Goal: Ask a question

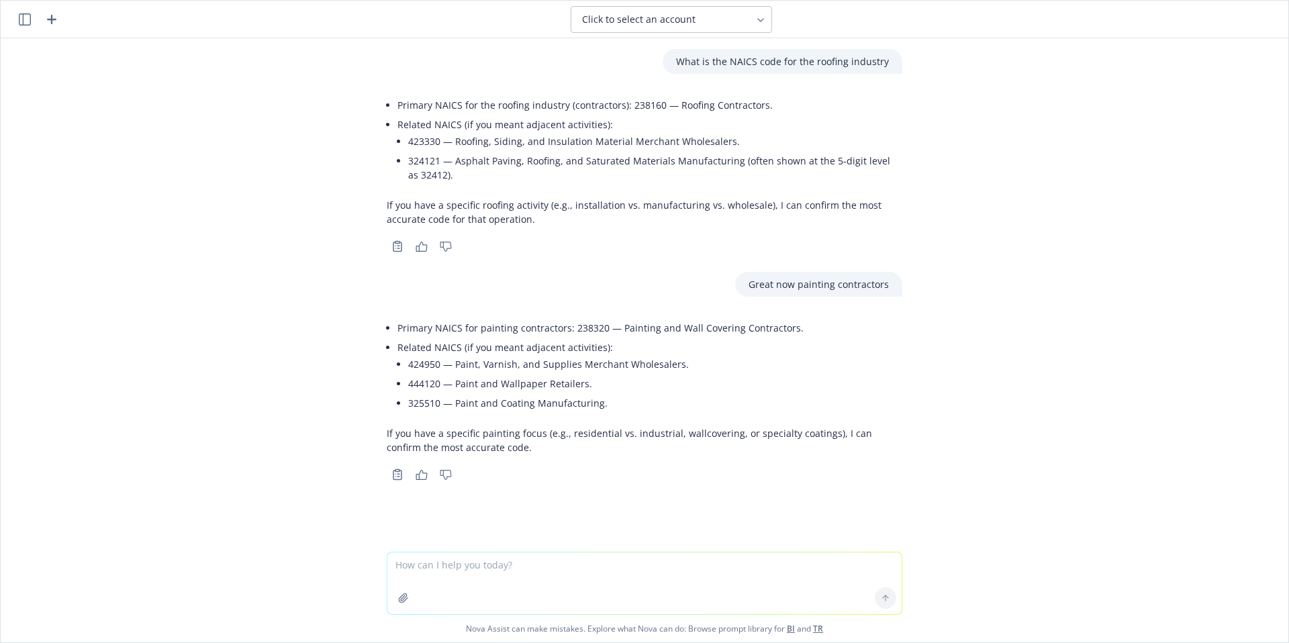
click at [584, 572] on textarea at bounding box center [644, 584] width 514 height 62
type textarea "Now for Concrete Contractors"
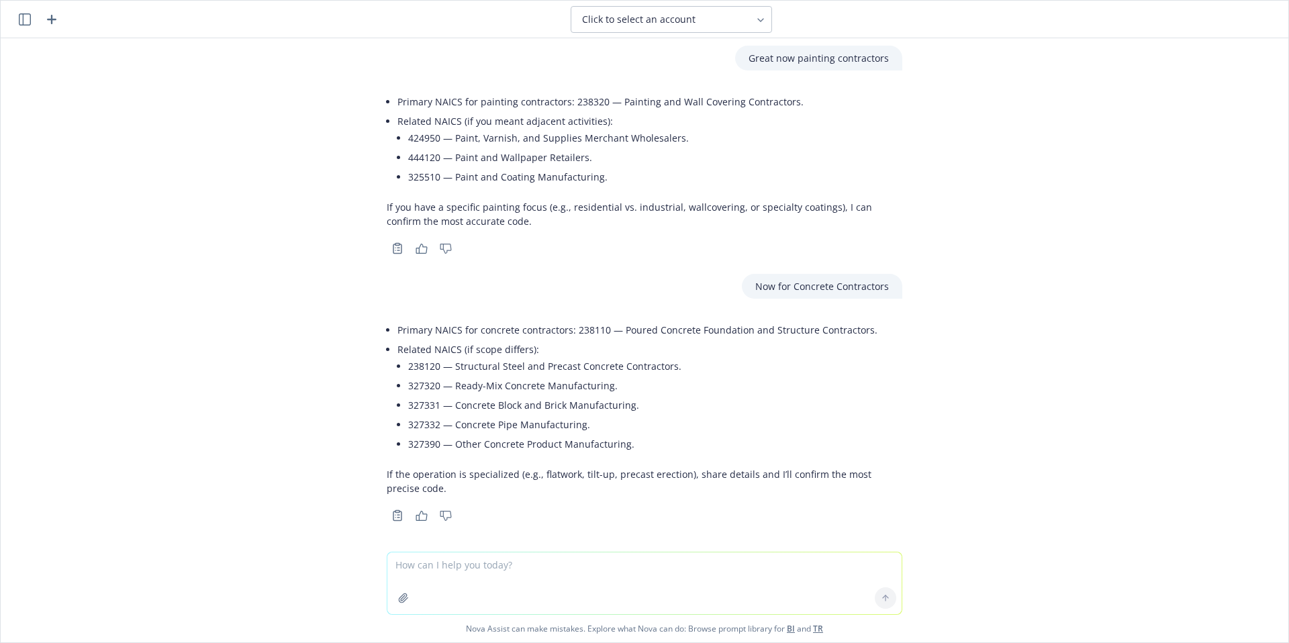
scroll to position [232, 0]
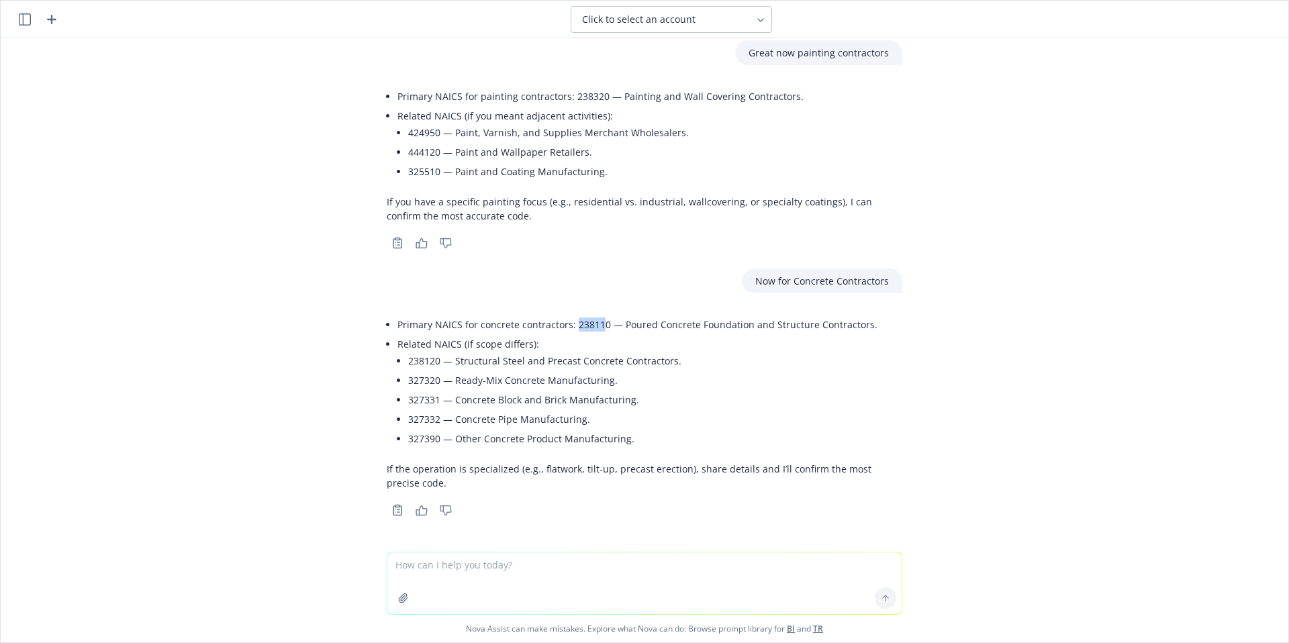
drag, startPoint x: 594, startPoint y: 324, endPoint x: 570, endPoint y: 325, distance: 23.5
click at [564, 325] on li "Primary NAICS for concrete contractors: 238110 — Poured Concrete Foundation and…" at bounding box center [650, 324] width 505 height 19
click at [597, 321] on li "Primary NAICS for concrete contractors: 238110 — Poured Concrete Foundation and…" at bounding box center [650, 324] width 505 height 19
drag, startPoint x: 596, startPoint y: 325, endPoint x: 564, endPoint y: 325, distance: 32.2
click at [564, 325] on li "Primary NAICS for concrete contractors: 238110 — Poured Concrete Foundation and…" at bounding box center [650, 324] width 505 height 19
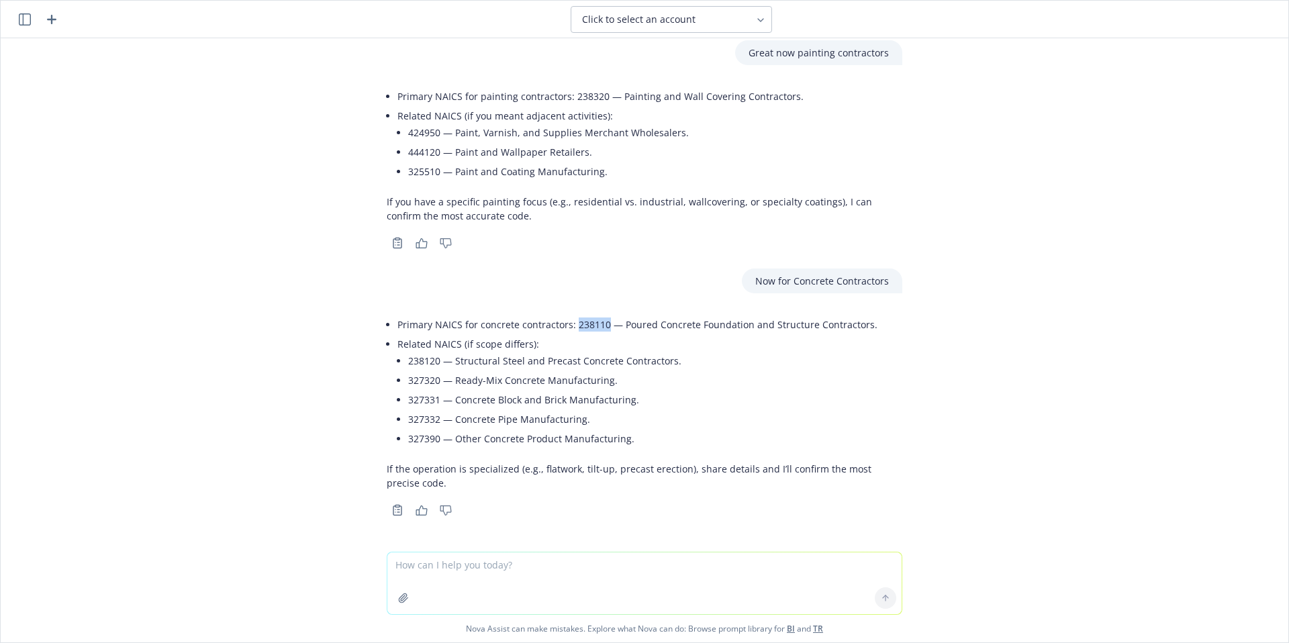
copy li "238110"
click at [600, 569] on textarea at bounding box center [644, 584] width 514 height 62
type textarea "Great now for Landscapers"
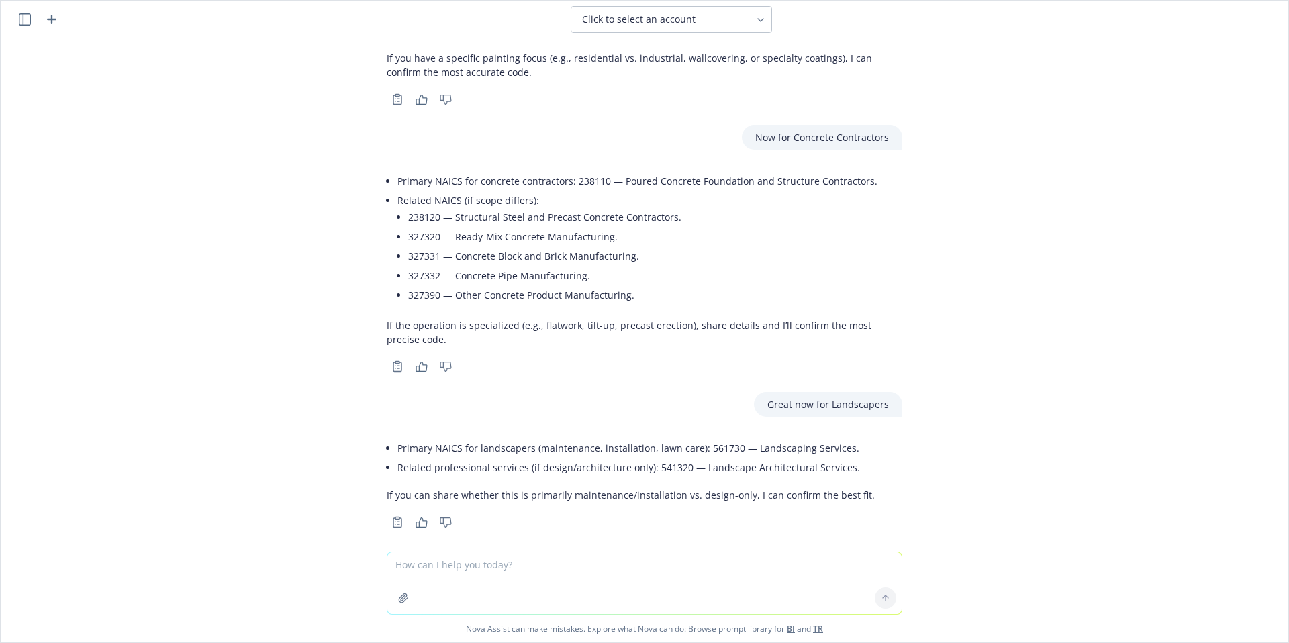
scroll to position [387, 0]
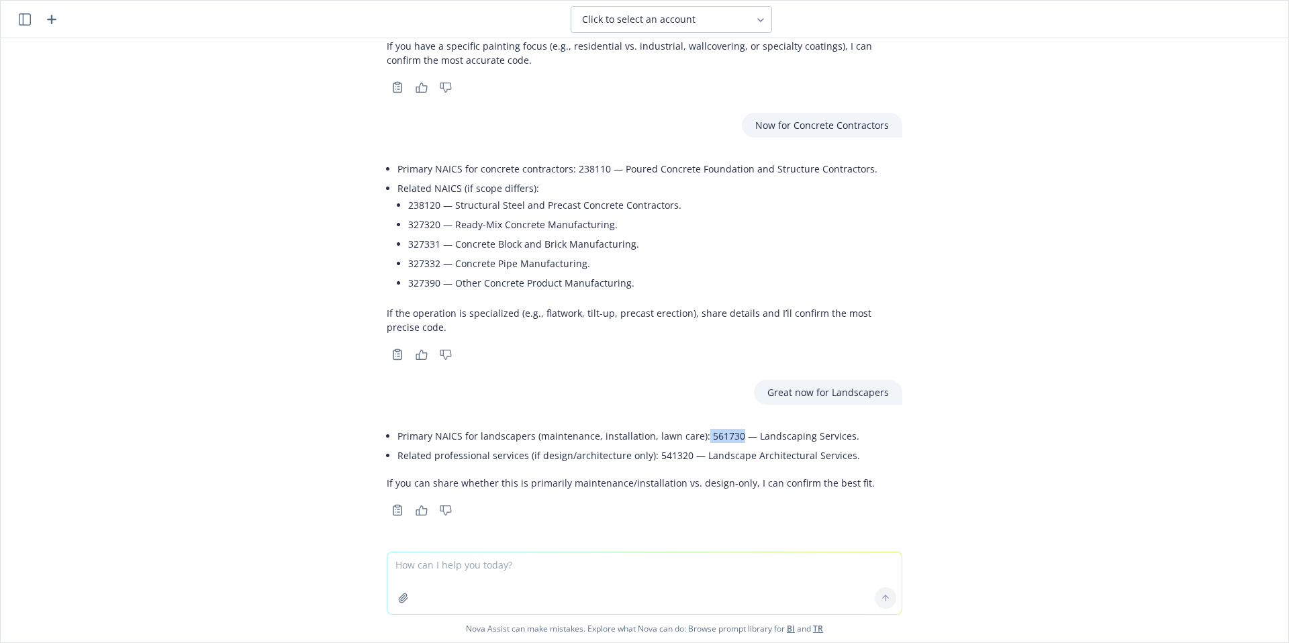
drag, startPoint x: 689, startPoint y: 433, endPoint x: 723, endPoint y: 434, distance: 34.3
click at [723, 434] on li "Primary NAICS for landscapers (maintenance, installation, lawn care): 561730 — …" at bounding box center [636, 435] width 477 height 19
copy li "561730"
click at [677, 569] on textarea at bounding box center [644, 584] width 514 height 62
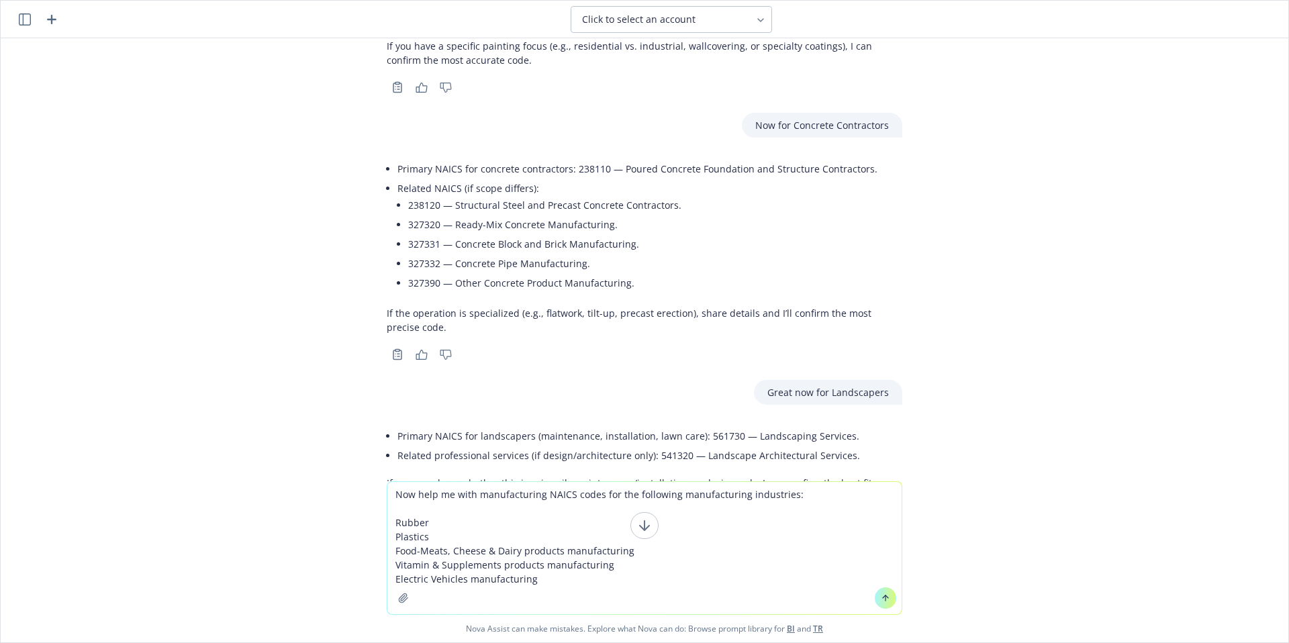
type textarea "Now help me with manufacturing NAICS codes for the following manufacturing indu…"
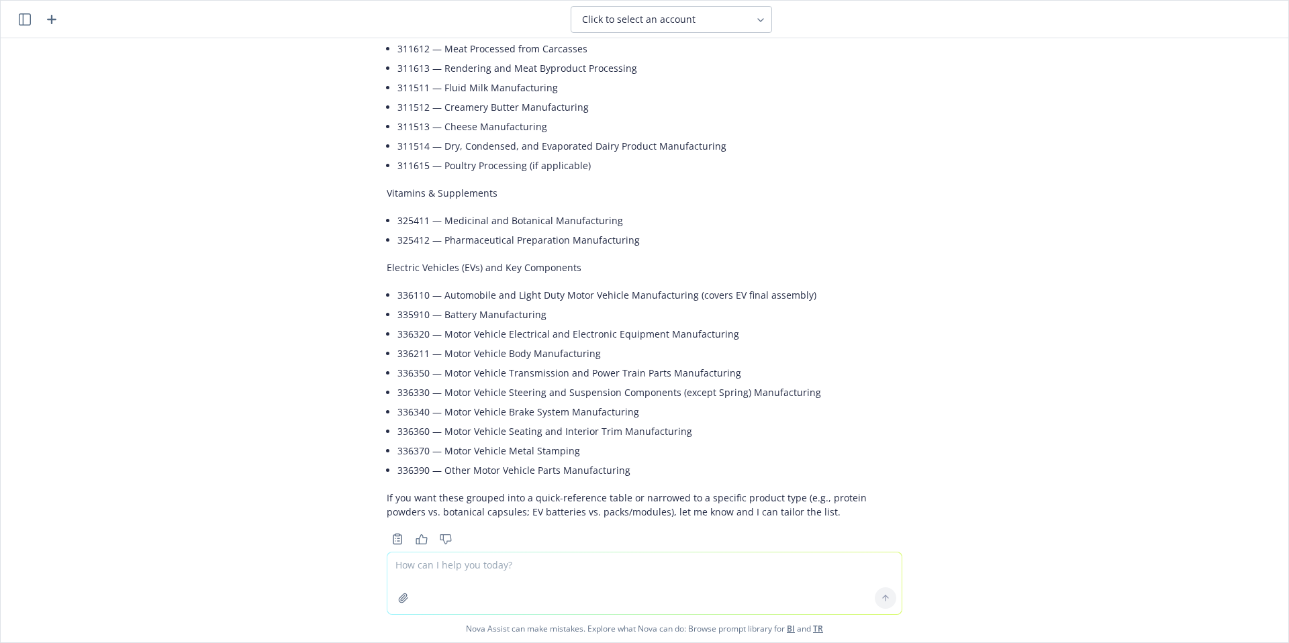
scroll to position [1412, 0]
